Goal: Contribute content: Add original content to the website for others to see

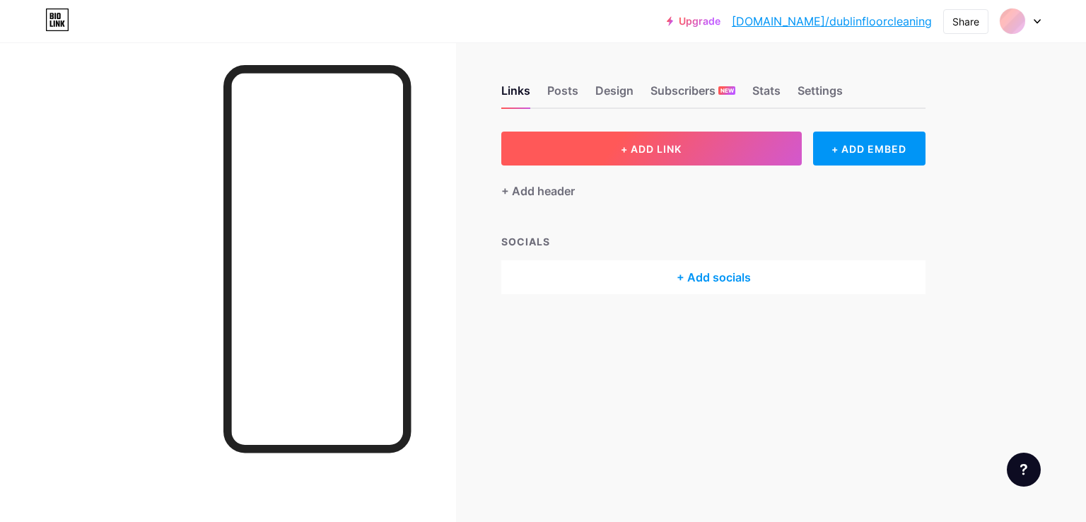
click at [662, 148] on span "+ ADD LINK" at bounding box center [651, 149] width 61 height 12
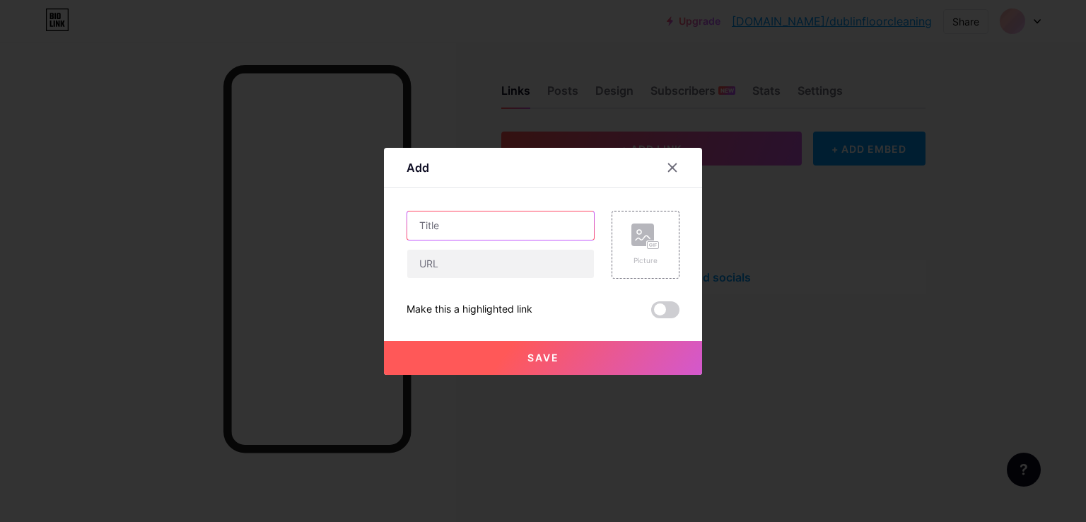
click at [505, 231] on input "text" at bounding box center [500, 225] width 187 height 28
paste input "Top Mistakes to Avoid When Using Floor Cleaners at Home"
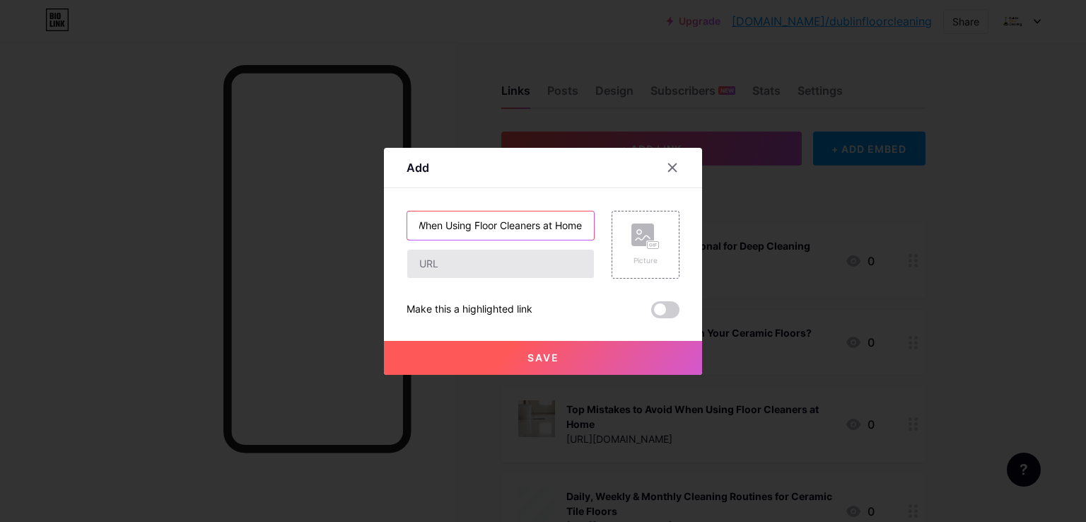
type input "Top Mistakes to Avoid When Using Floor Cleaners at Home"
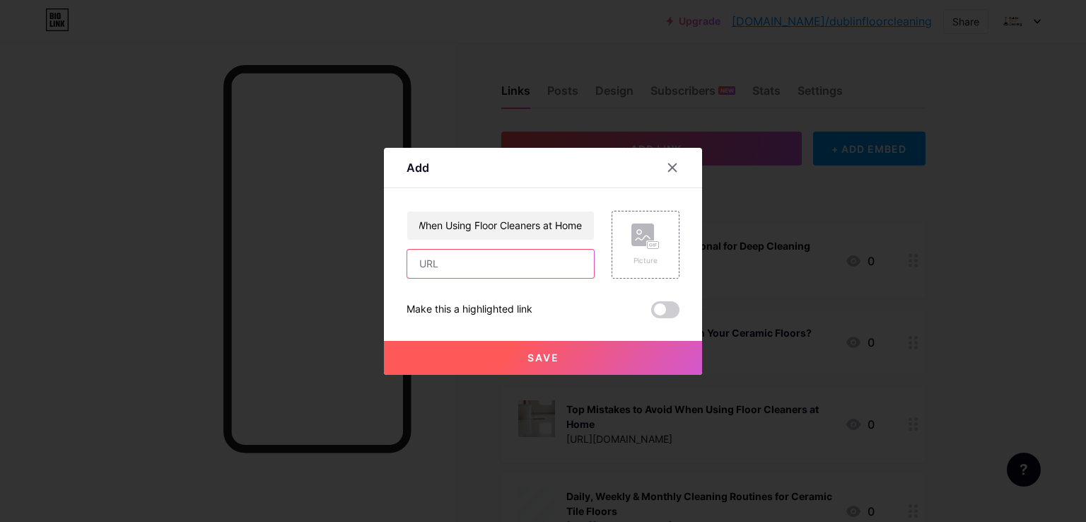
scroll to position [0, 0]
click at [461, 258] on input "text" at bounding box center [500, 264] width 187 height 28
paste input "[URL][DOMAIN_NAME]"
type input "[URL][DOMAIN_NAME]"
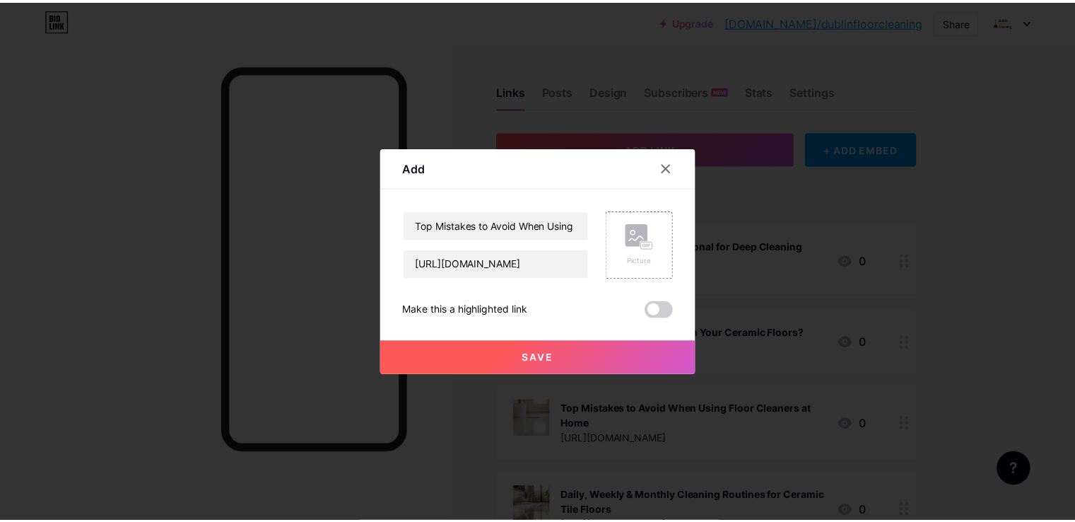
scroll to position [0, 0]
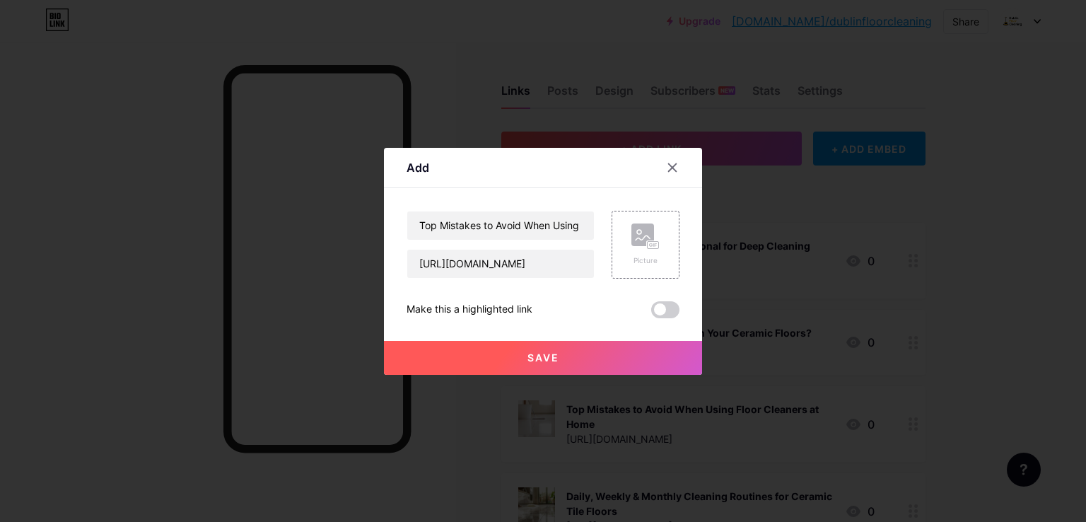
click at [571, 358] on button "Save" at bounding box center [543, 358] width 318 height 34
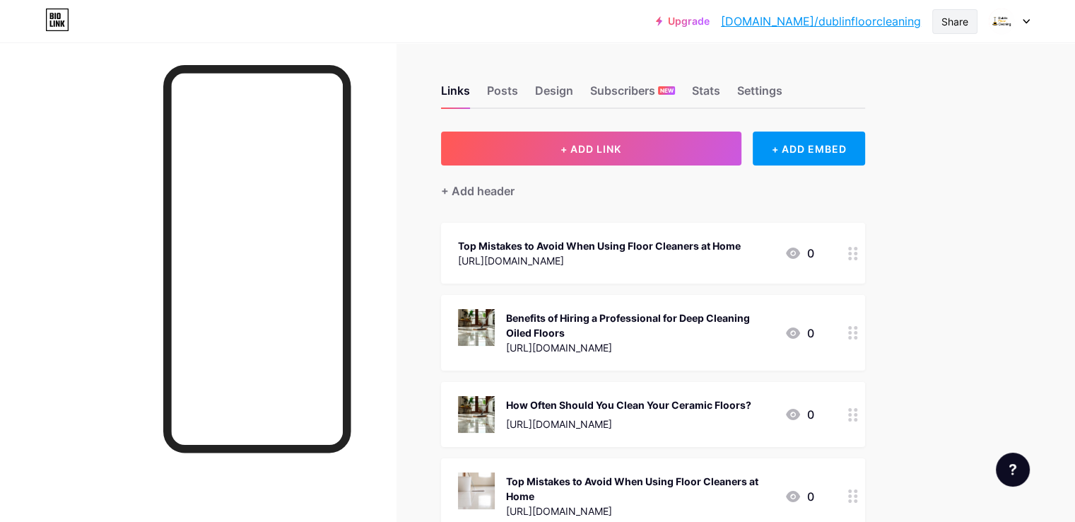
click at [962, 18] on div "Share" at bounding box center [955, 21] width 27 height 15
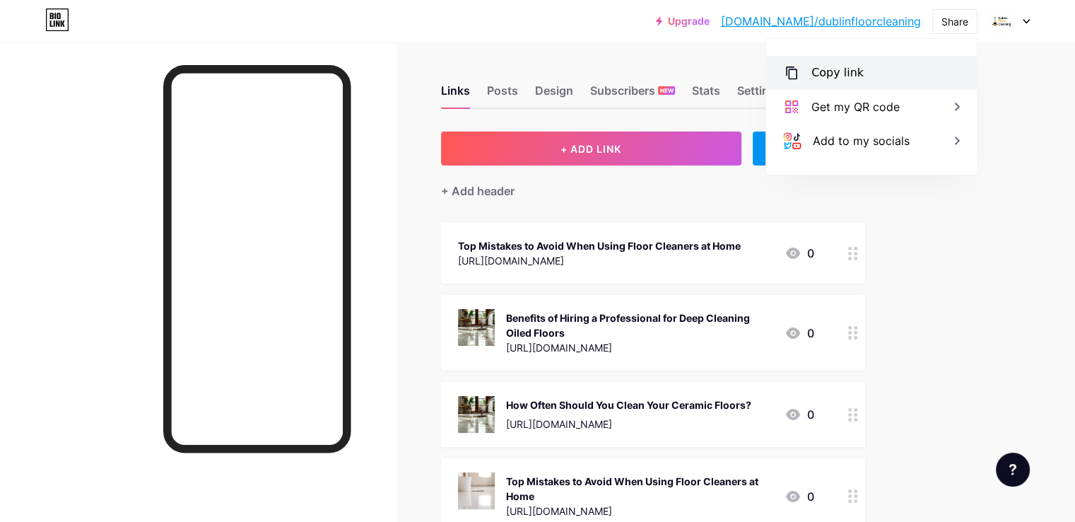
click at [870, 66] on div "Copy link" at bounding box center [871, 73] width 211 height 34
